Goal: Task Accomplishment & Management: Complete application form

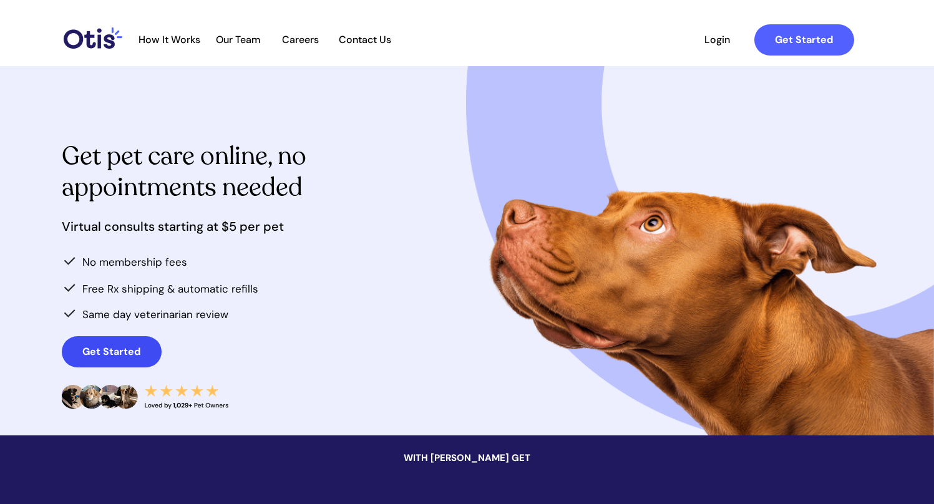
click at [135, 354] on strong "Get Started" at bounding box center [111, 351] width 58 height 13
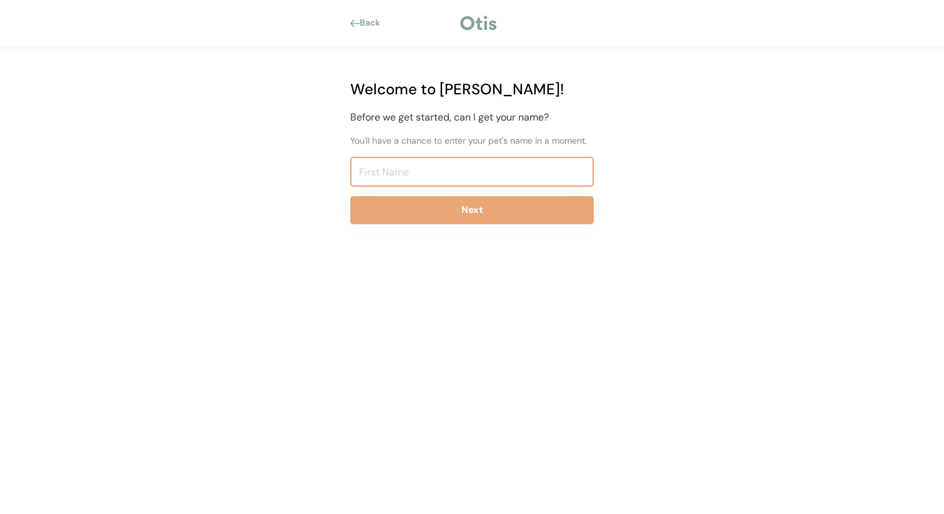
click at [409, 165] on input "input" at bounding box center [471, 172] width 243 height 30
